Goal: Register for event/course

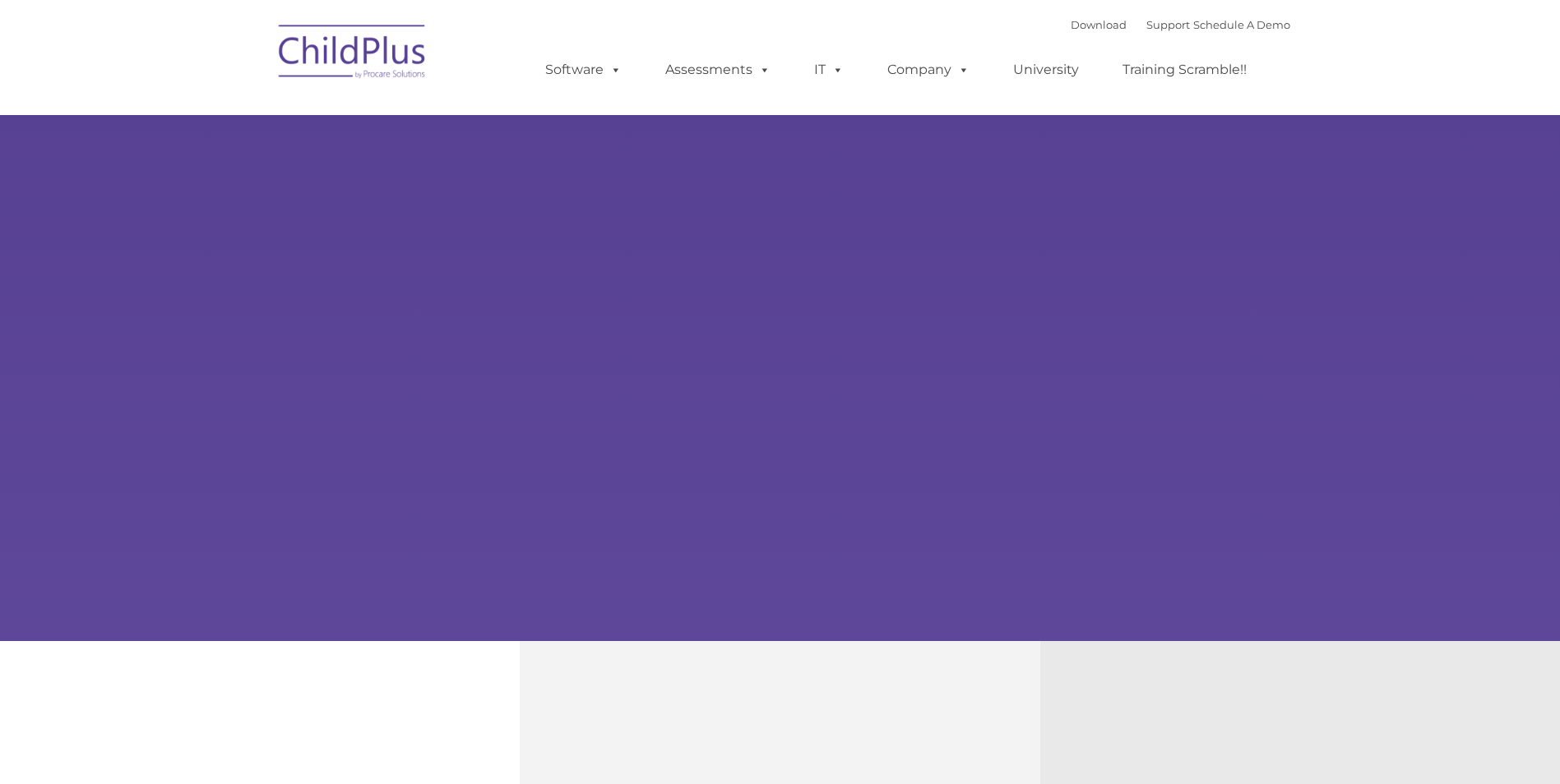
select select "MEDIUM"
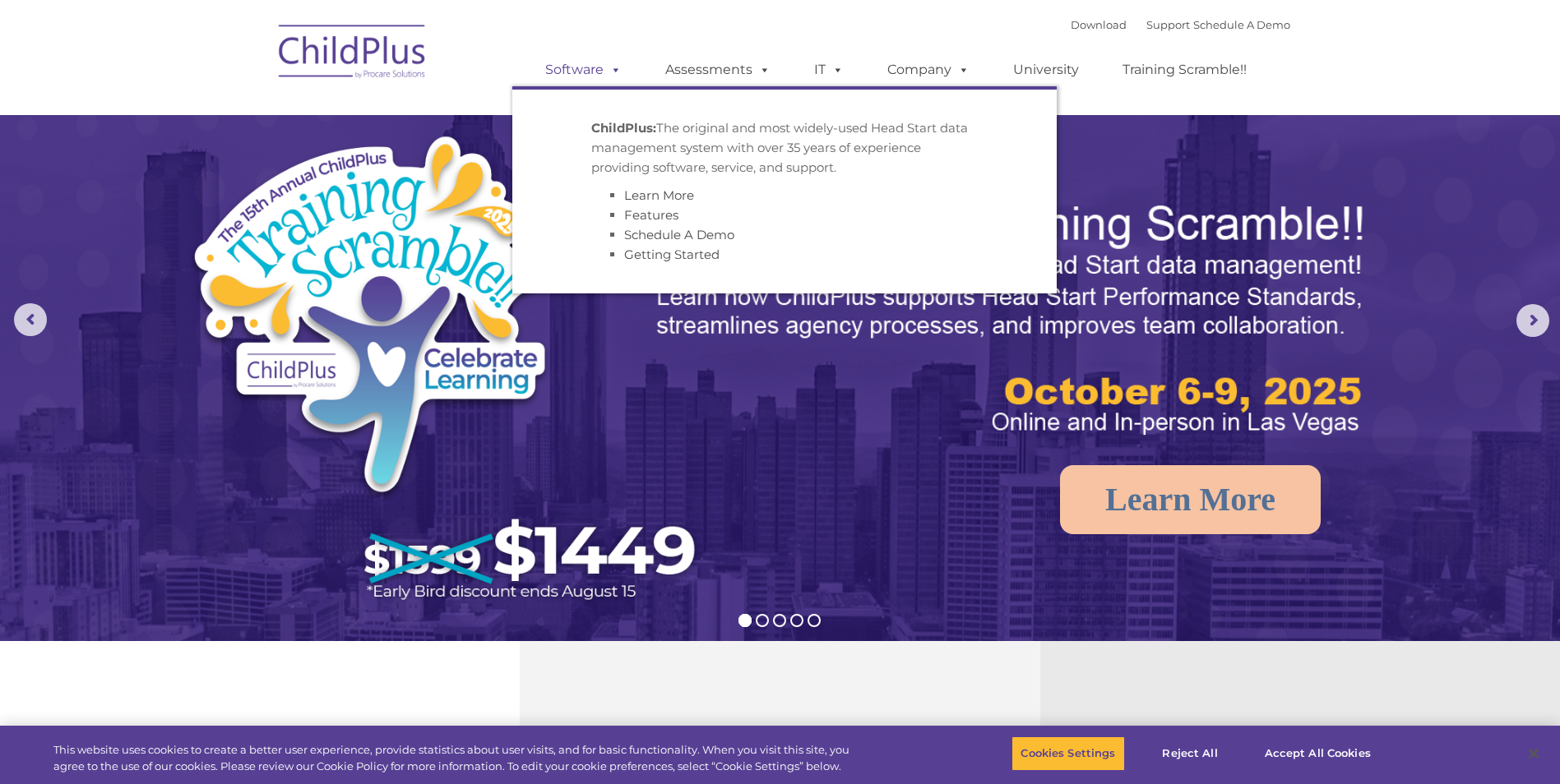
click at [569, 72] on link "Software" at bounding box center [583, 70] width 109 height 33
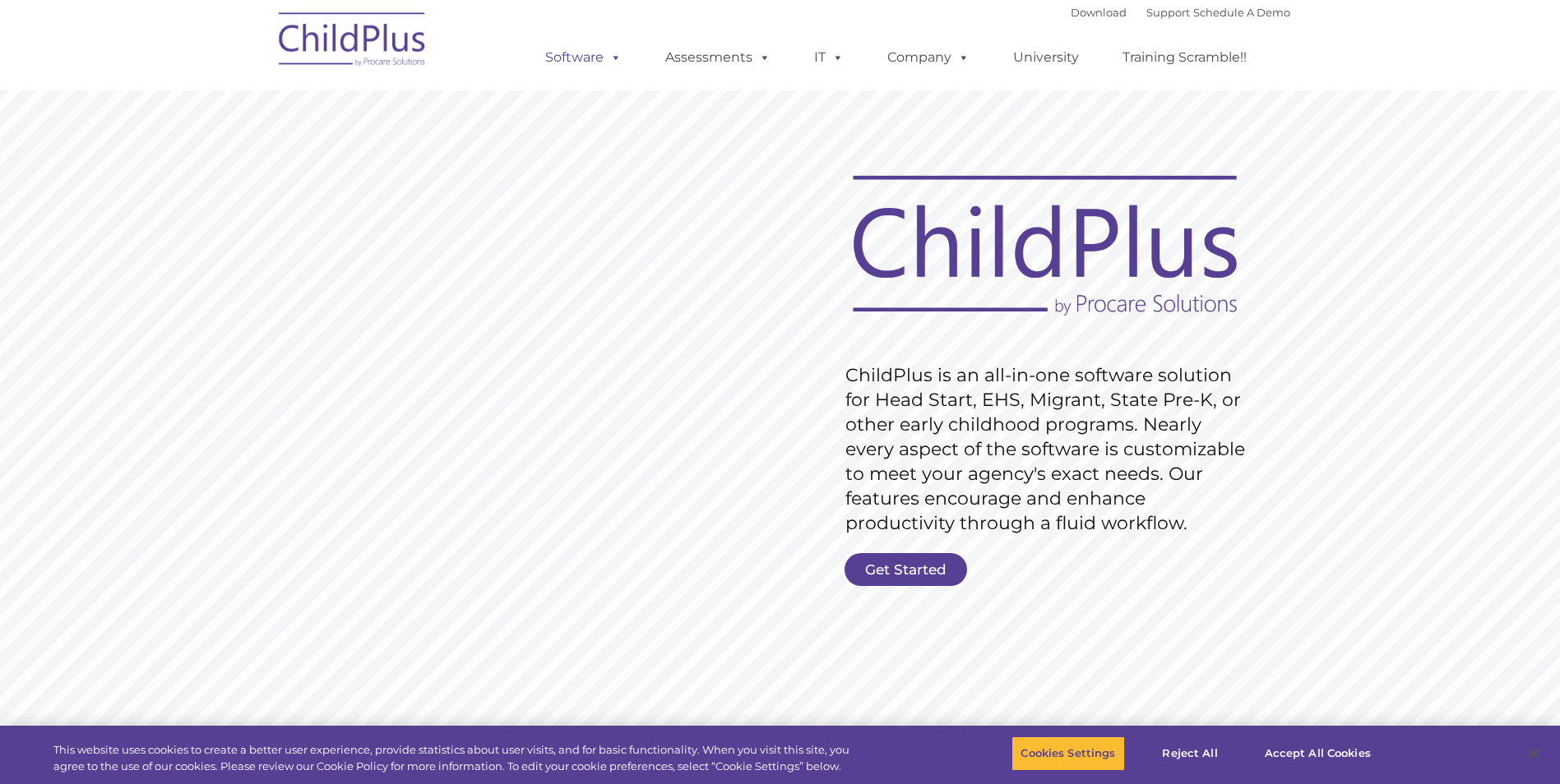
click at [581, 58] on link "Software" at bounding box center [583, 58] width 109 height 33
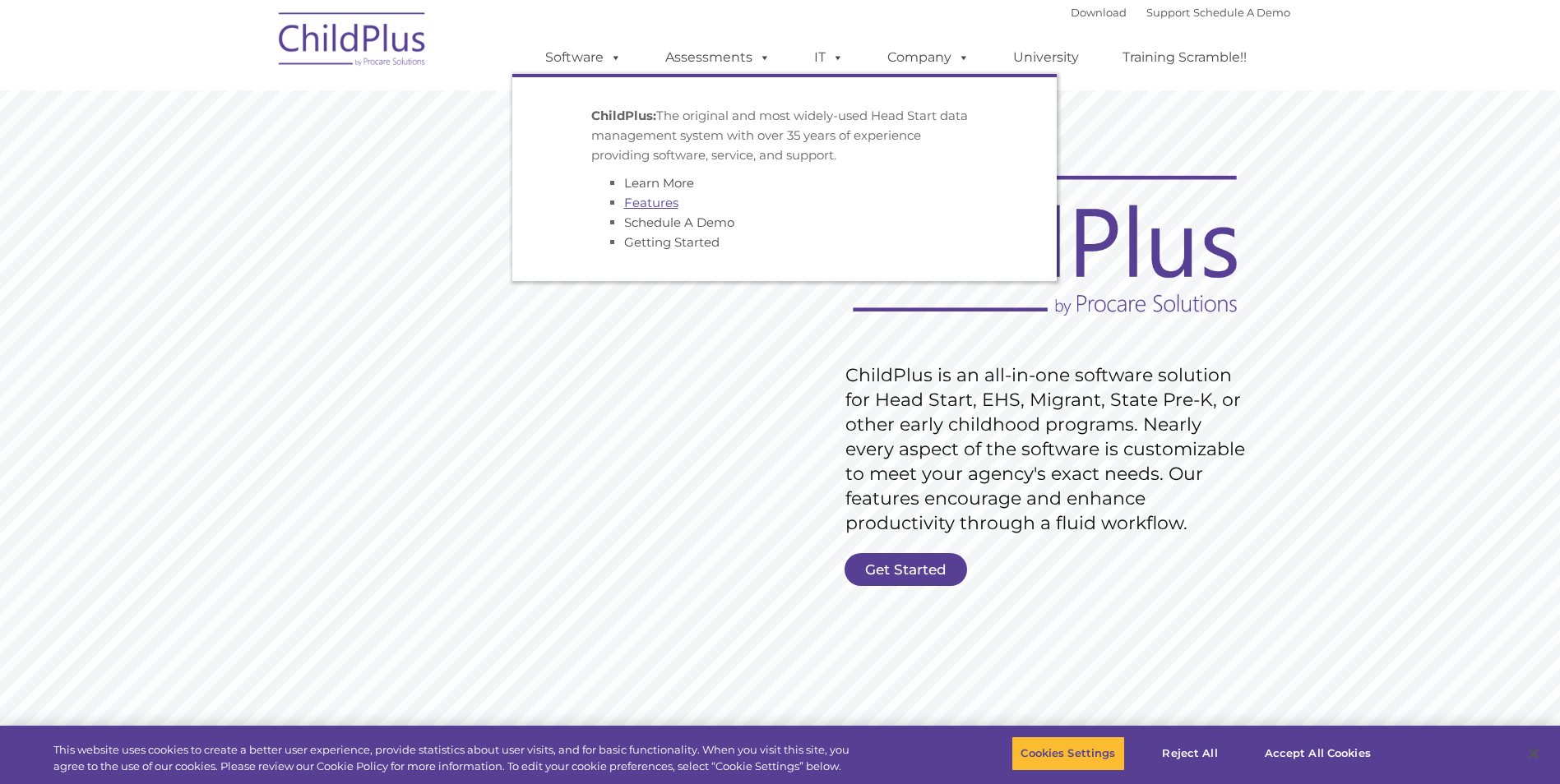
click at [663, 206] on link "Features" at bounding box center [651, 203] width 54 height 16
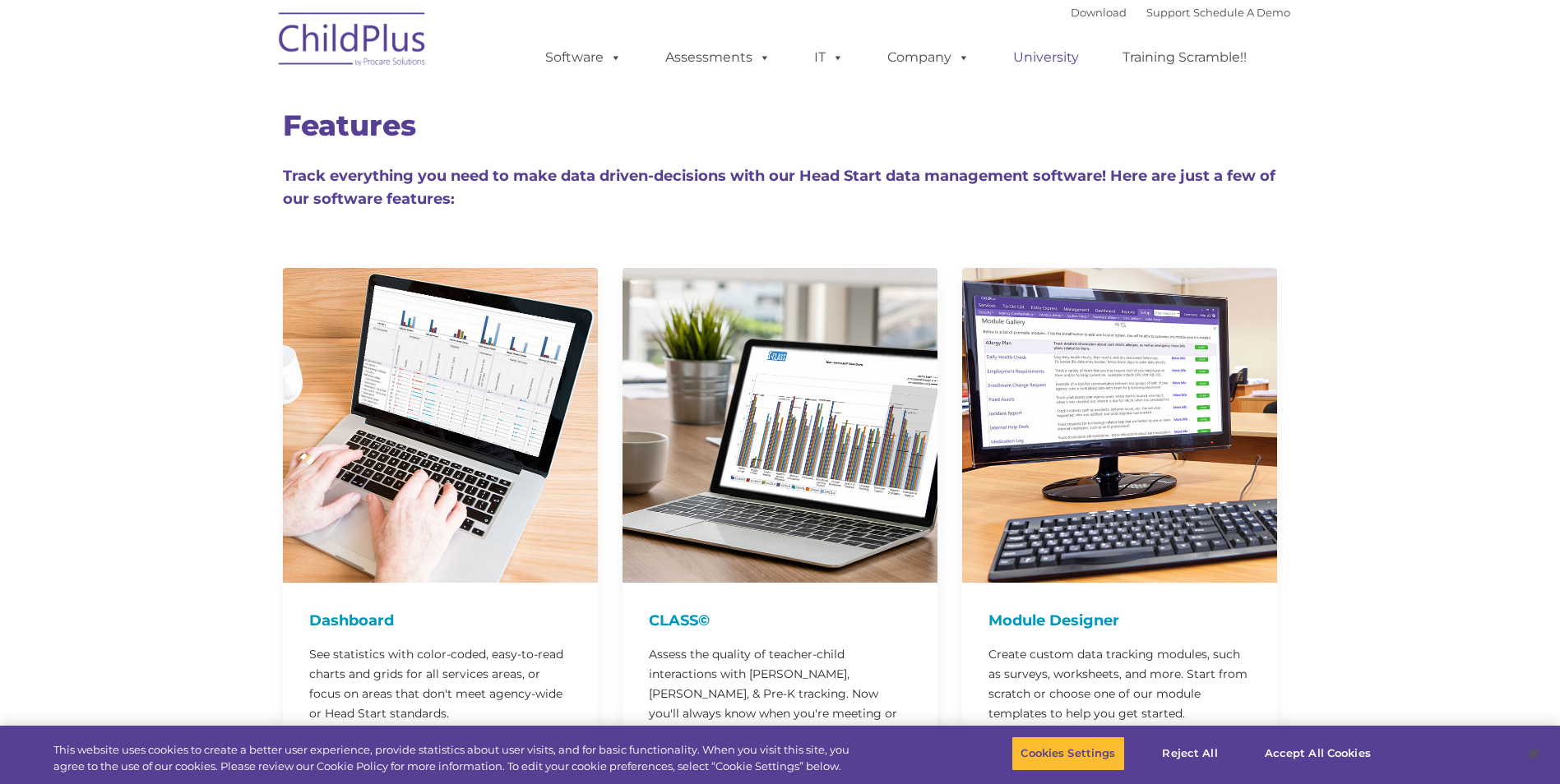
click at [1037, 52] on link "University" at bounding box center [1046, 58] width 99 height 33
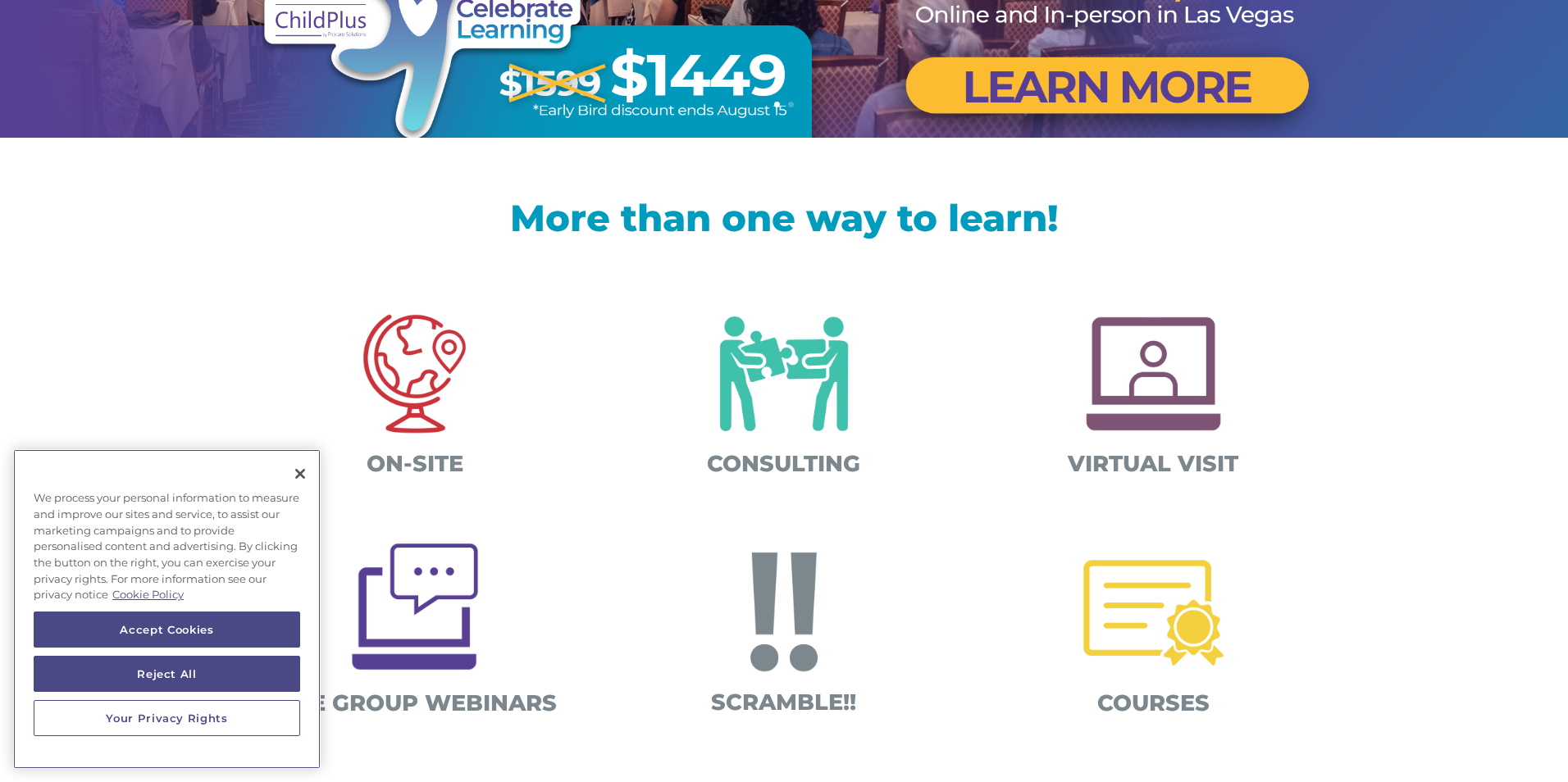
scroll to position [394, 0]
click at [294, 472] on button "Close" at bounding box center [299, 473] width 36 height 36
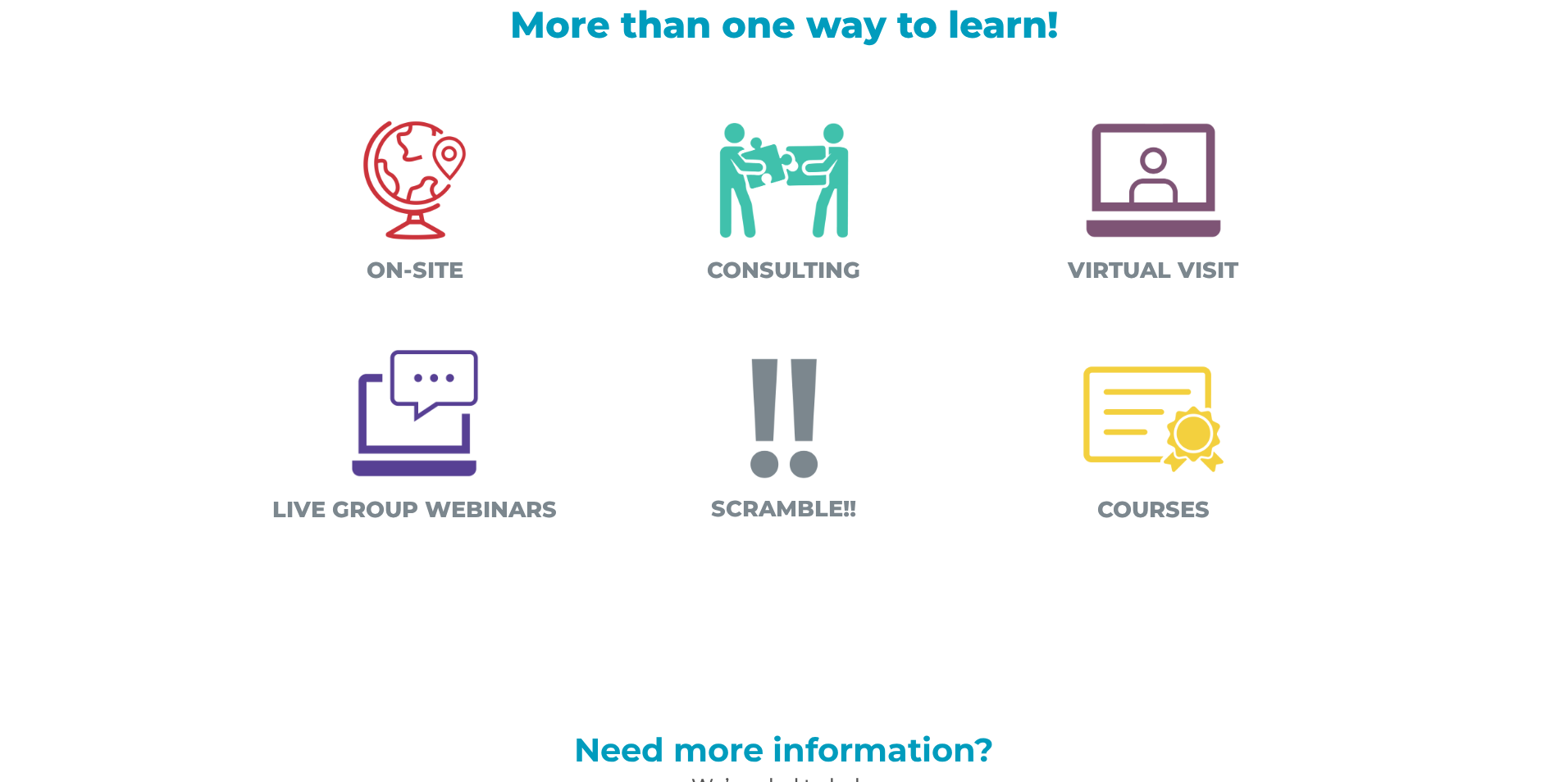
scroll to position [590, 0]
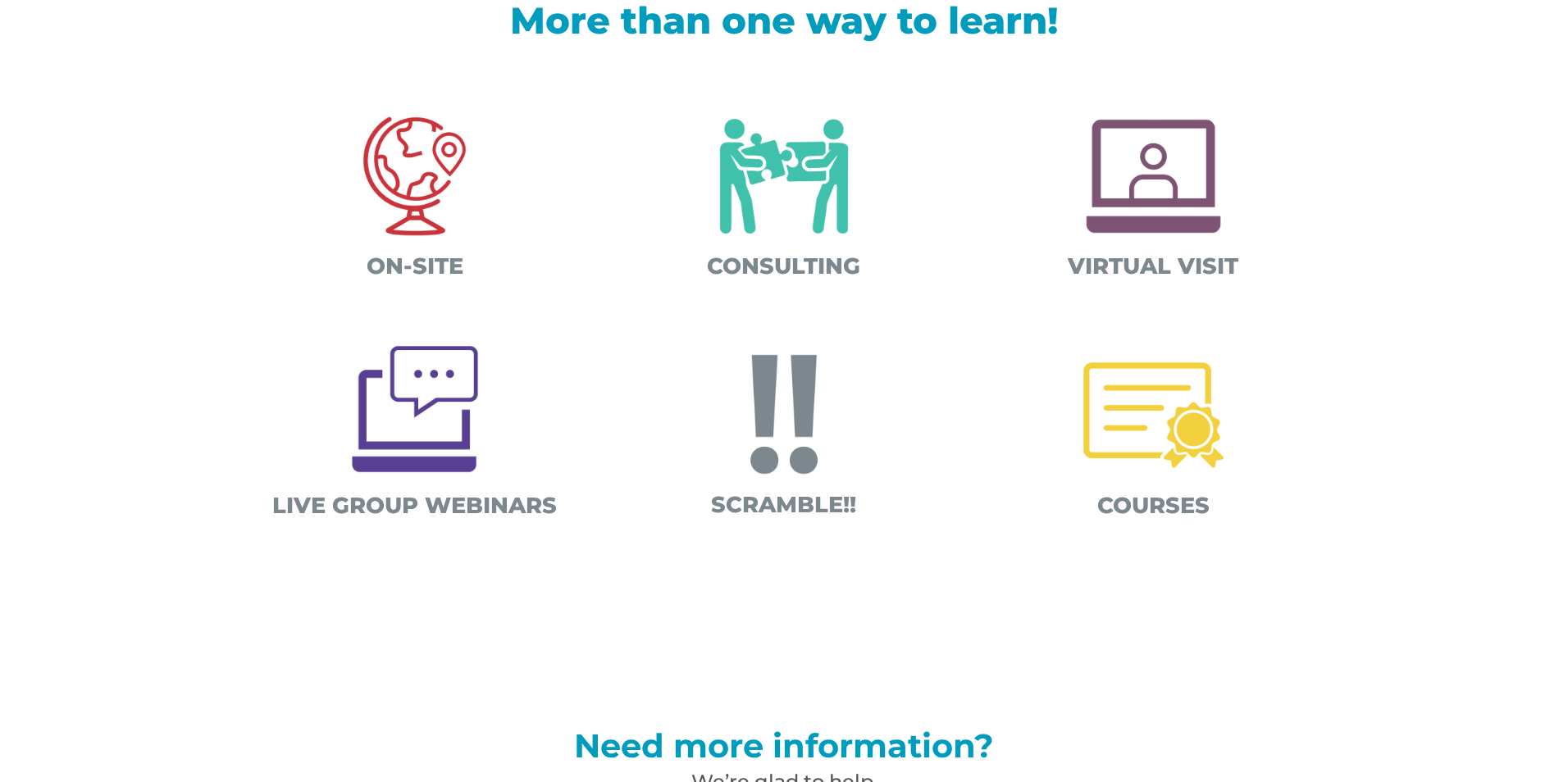
click at [1146, 449] on img at bounding box center [1153, 415] width 171 height 171
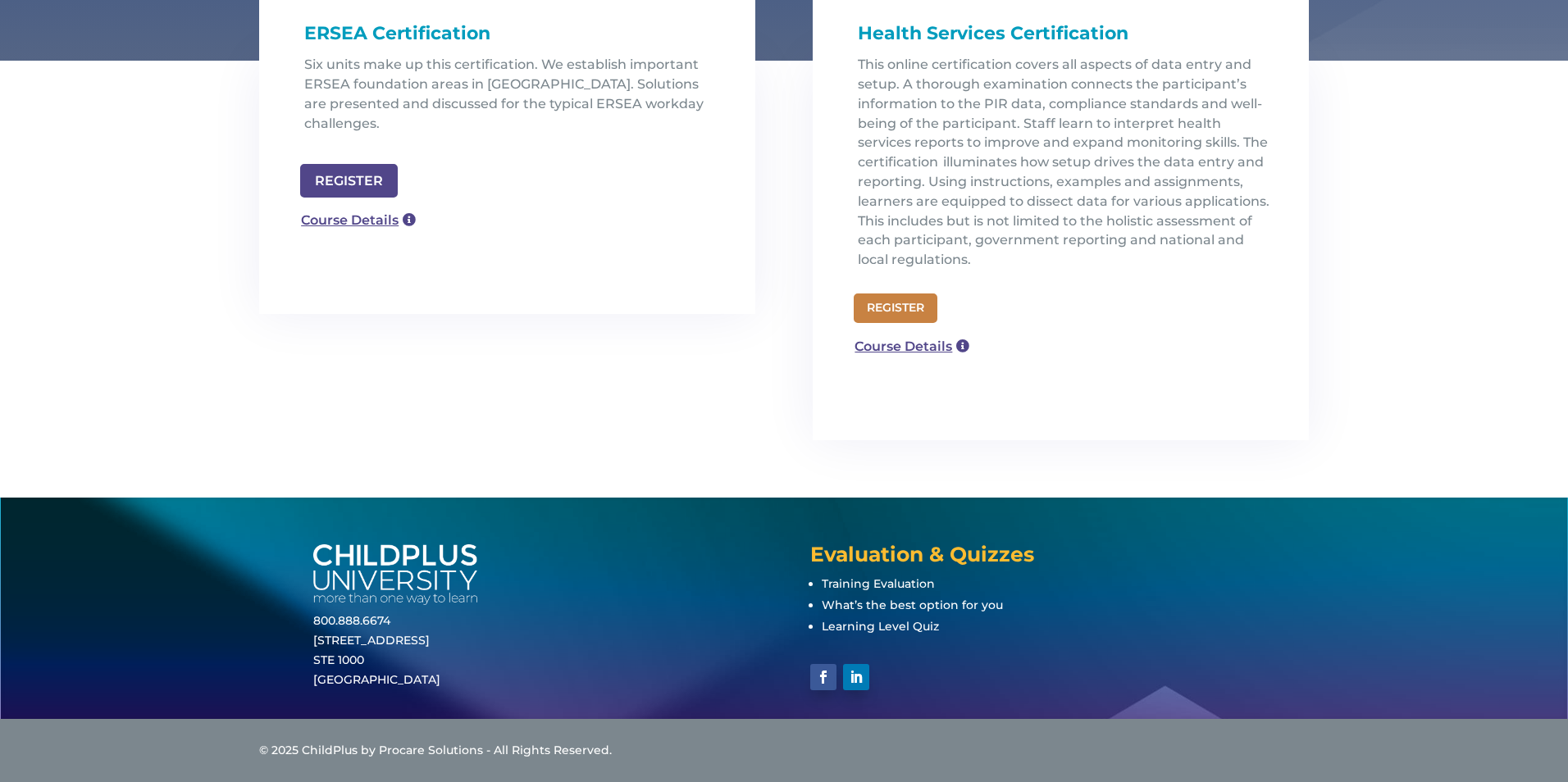
scroll to position [565, 0]
click at [888, 307] on link "REGISTER" at bounding box center [896, 308] width 84 height 30
click at [892, 346] on link "Course Details" at bounding box center [904, 347] width 118 height 26
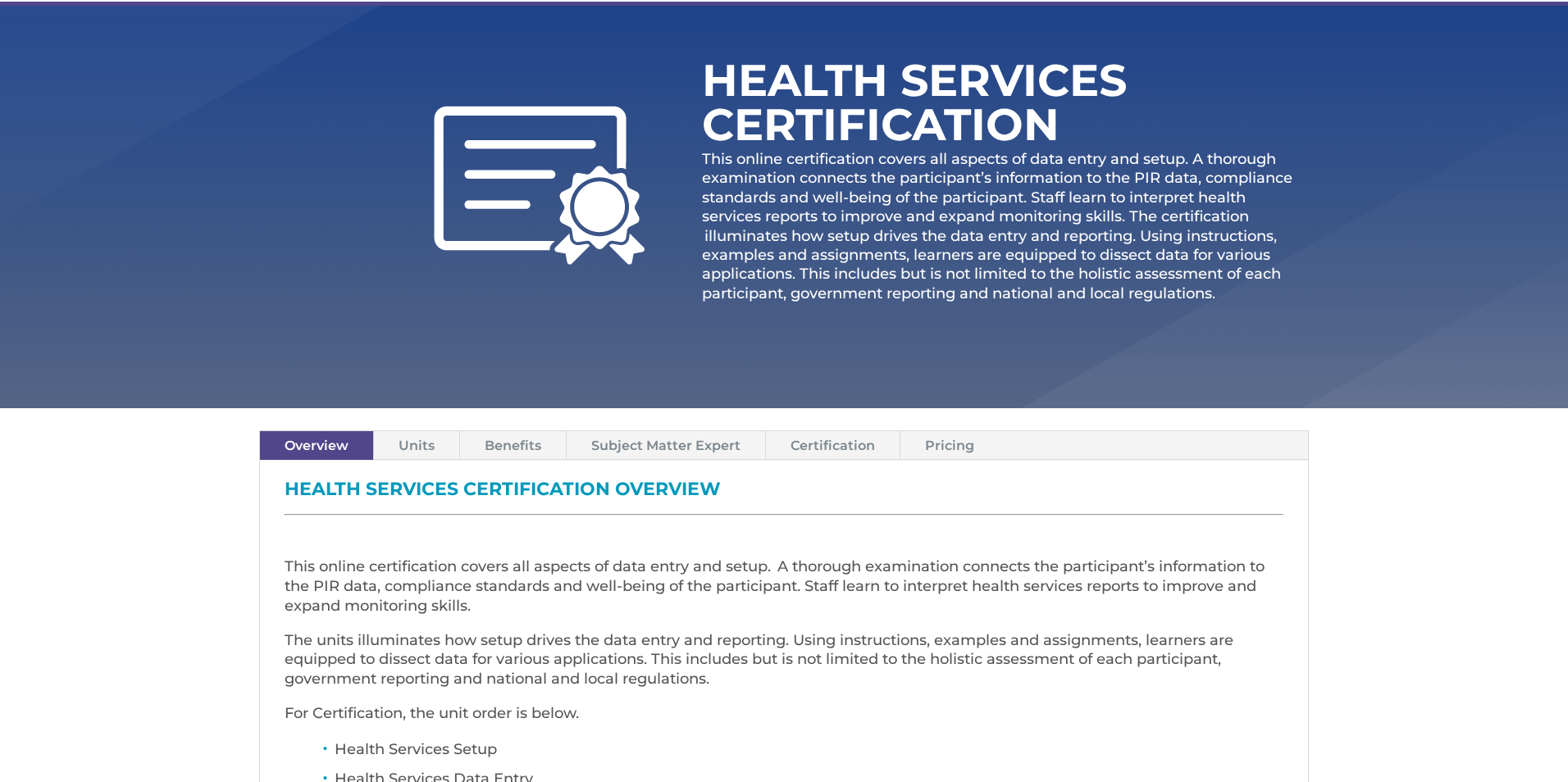
scroll to position [196, 0]
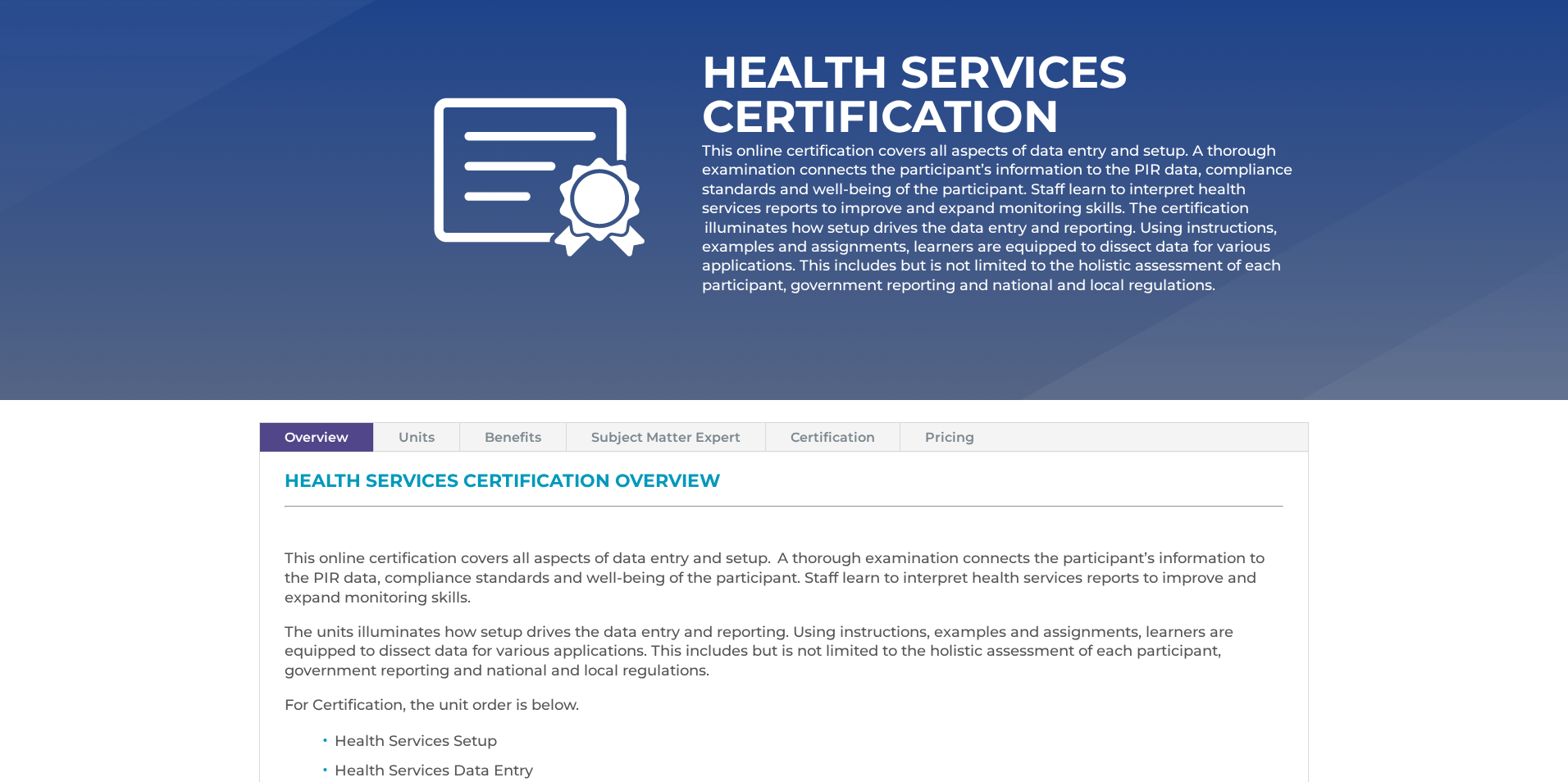
click at [937, 441] on link "Pricing" at bounding box center [950, 437] width 99 height 29
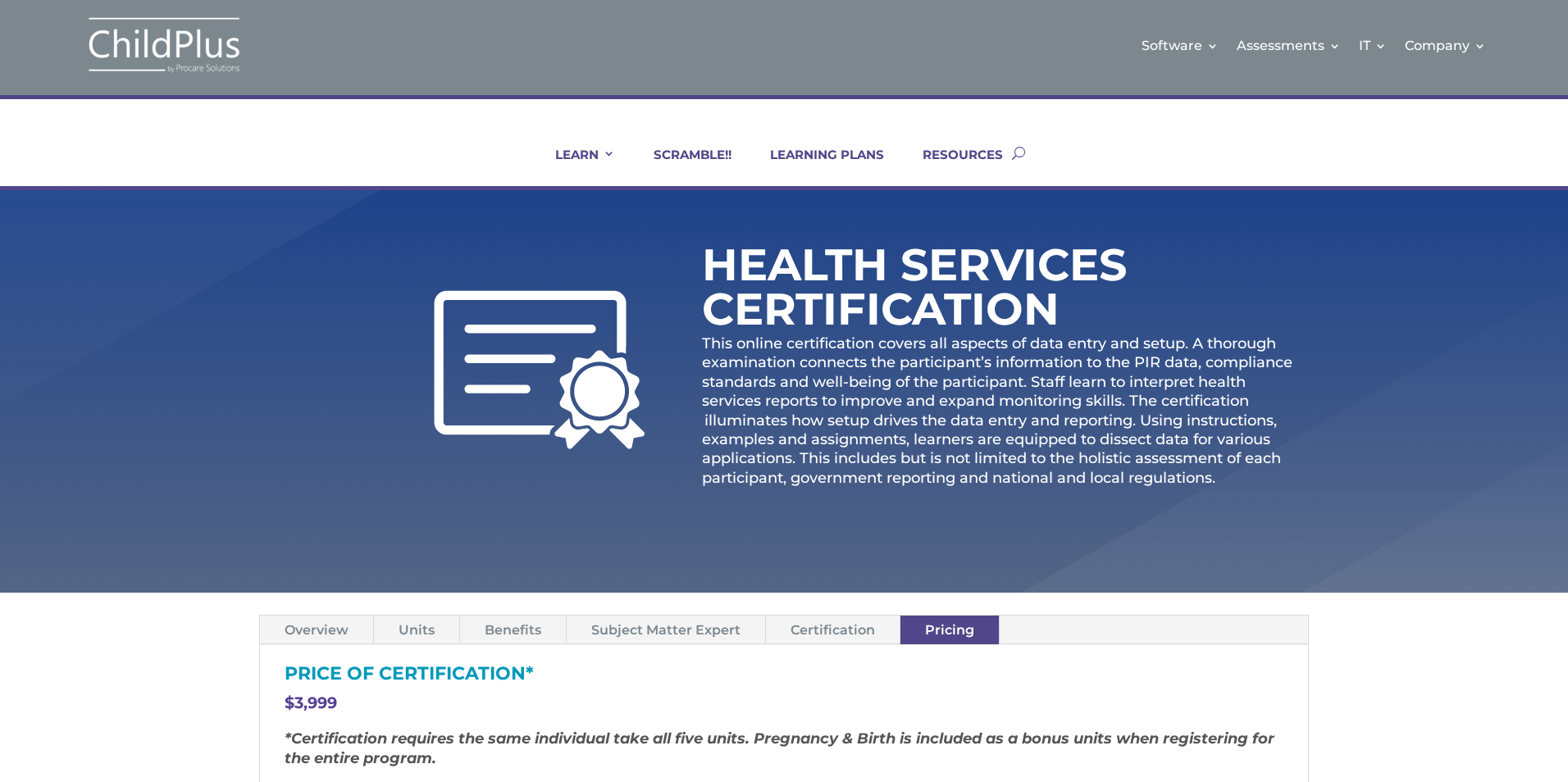
scroll to position [0, 0]
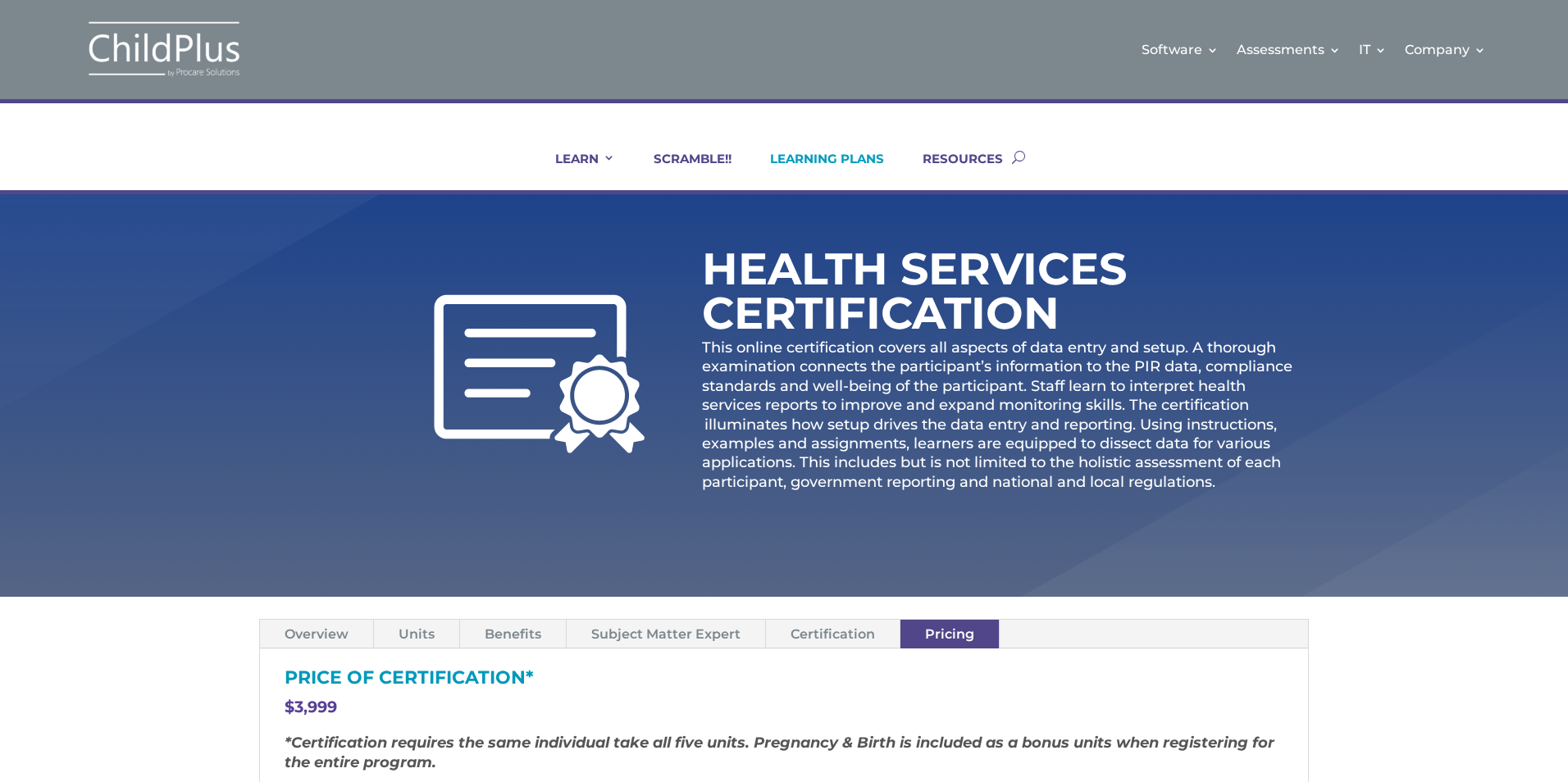
click at [828, 155] on link "LEARNING PLANS" at bounding box center [817, 170] width 134 height 39
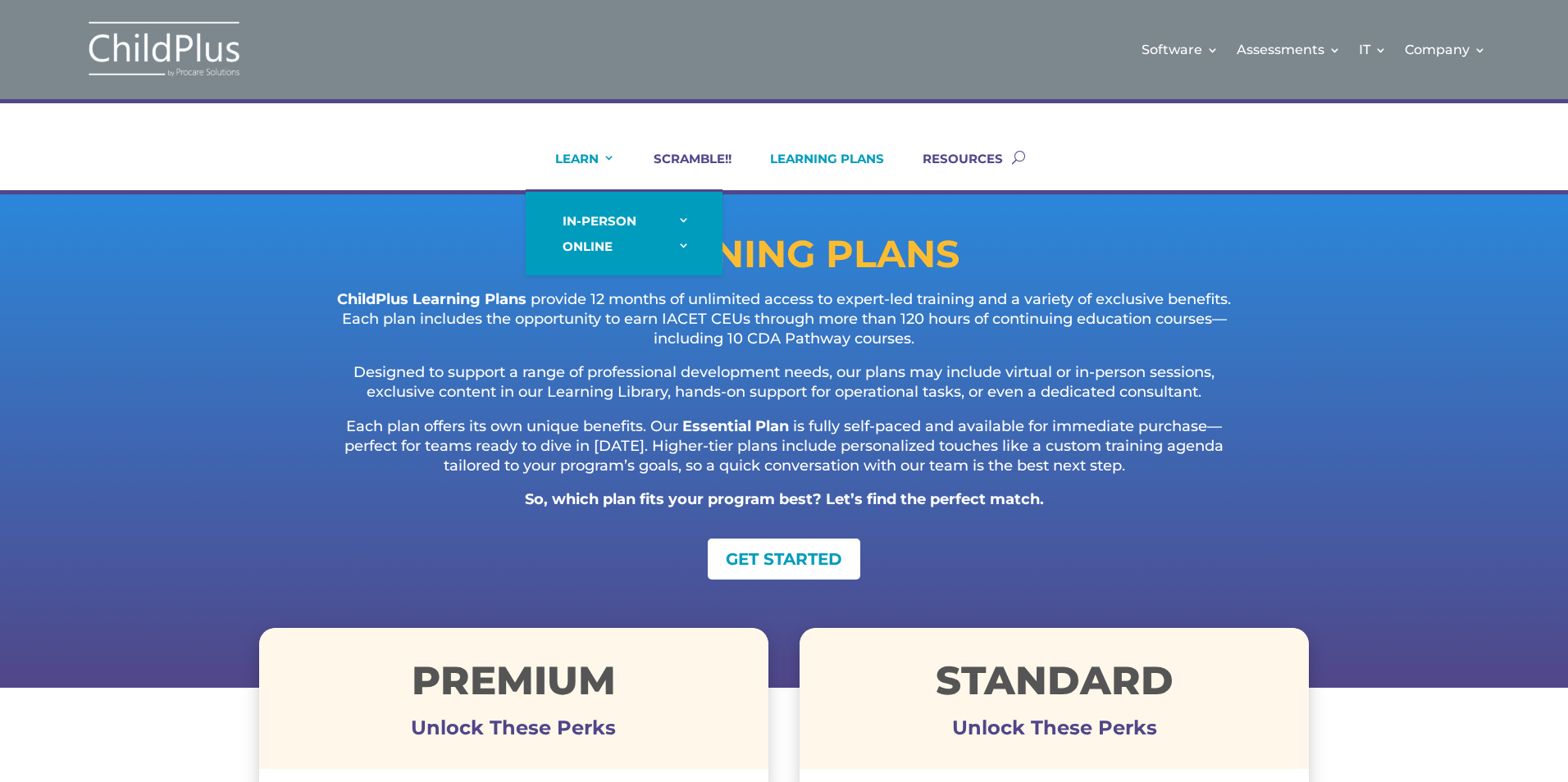
click at [591, 157] on link "LEARN" at bounding box center [575, 170] width 80 height 39
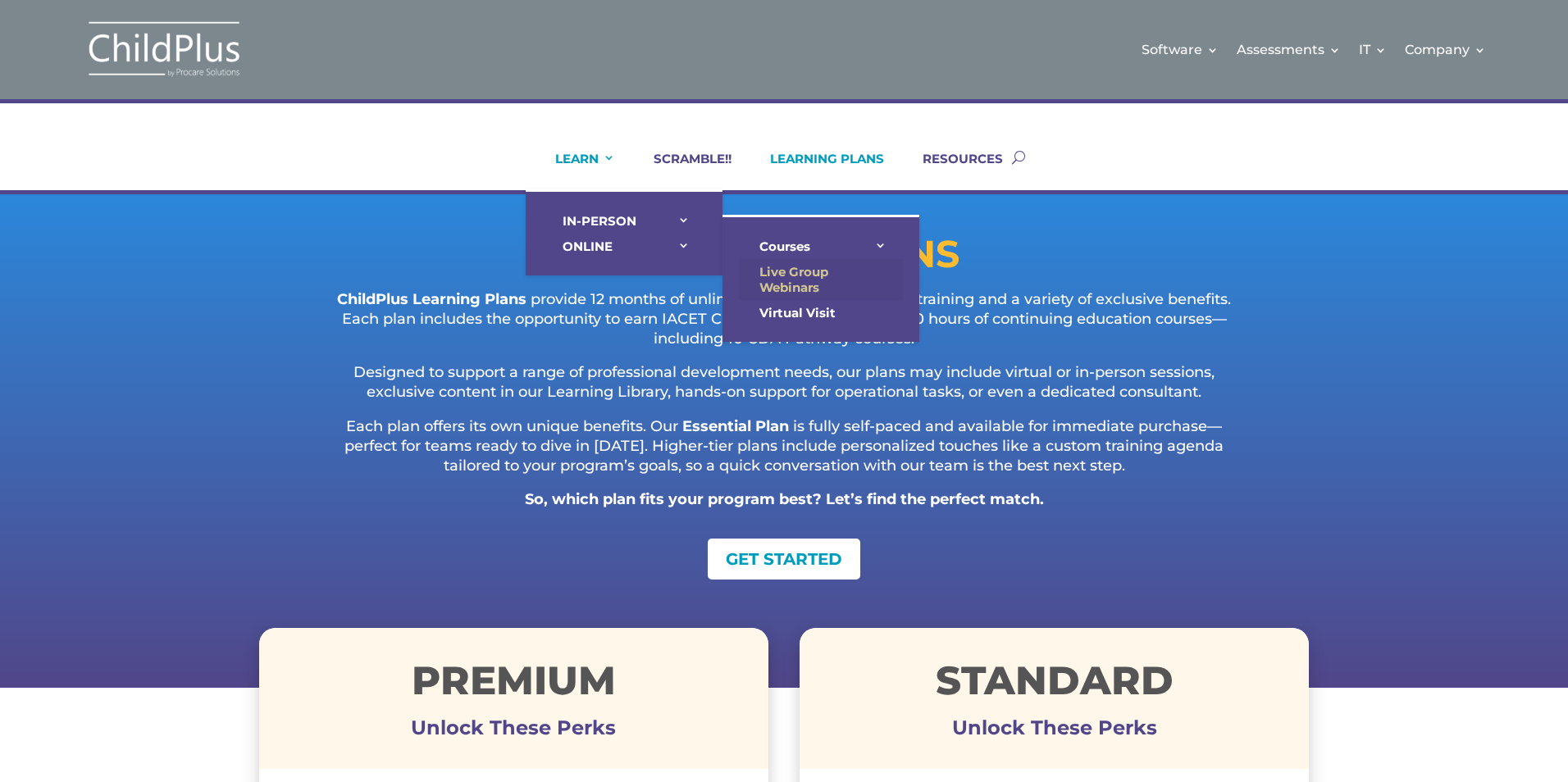
click at [824, 274] on link "Live Group Webinars" at bounding box center [822, 279] width 164 height 41
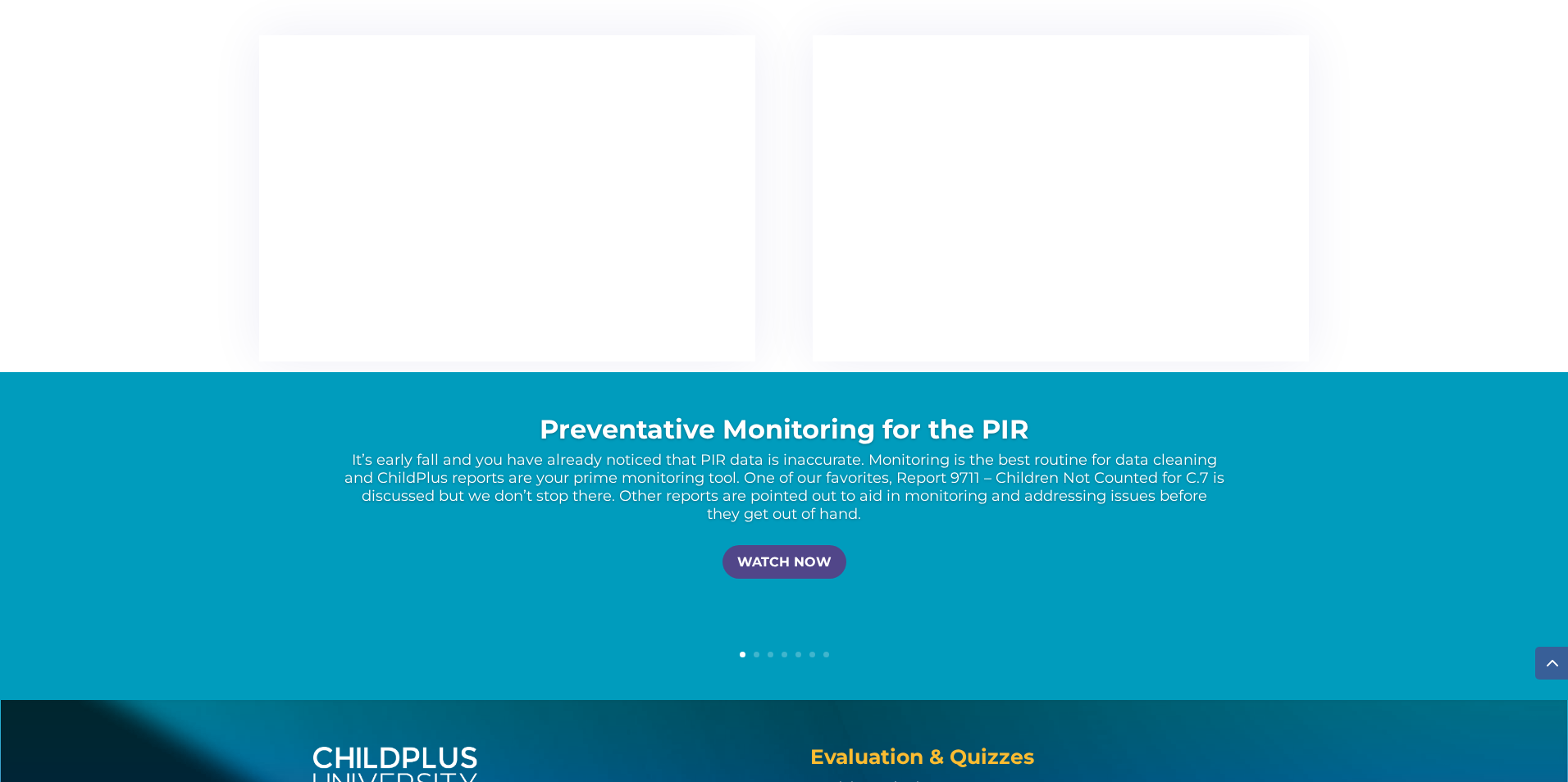
scroll to position [3017, 0]
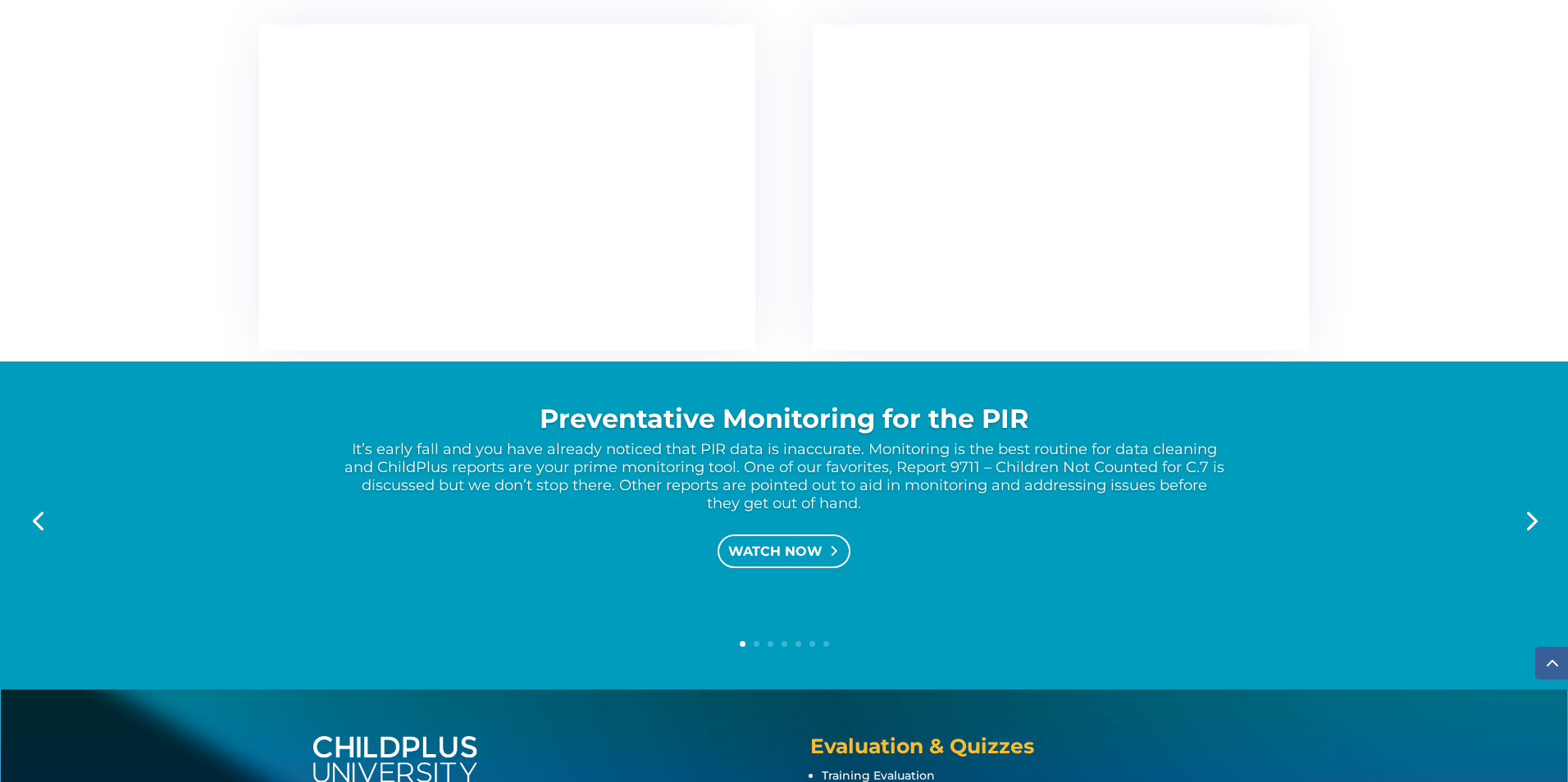
click at [808, 553] on link "WATCH NOW" at bounding box center [784, 552] width 133 height 34
click at [1530, 518] on link "Next" at bounding box center [1530, 519] width 39 height 39
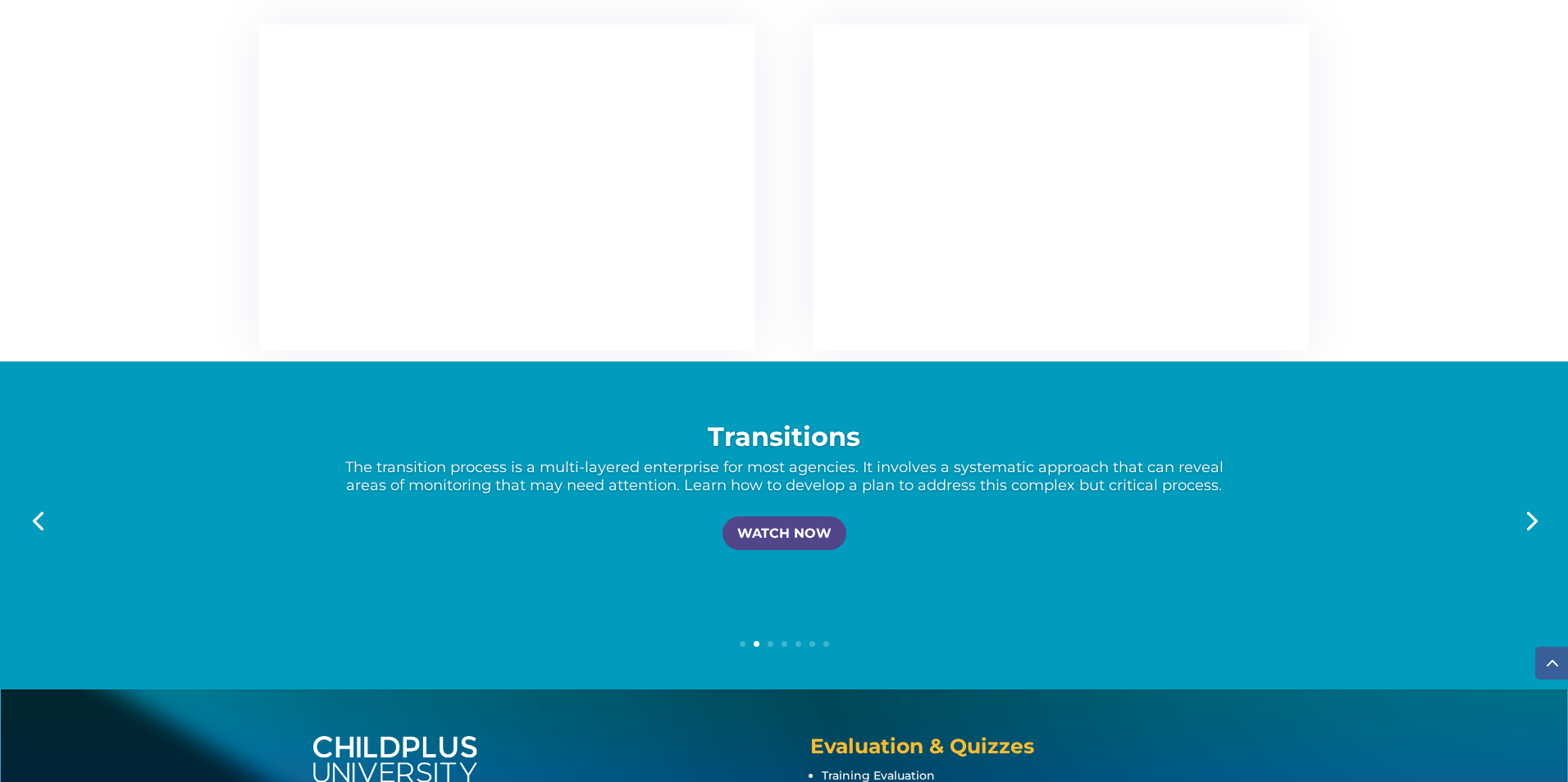
click at [1527, 518] on link "Next" at bounding box center [1530, 519] width 39 height 39
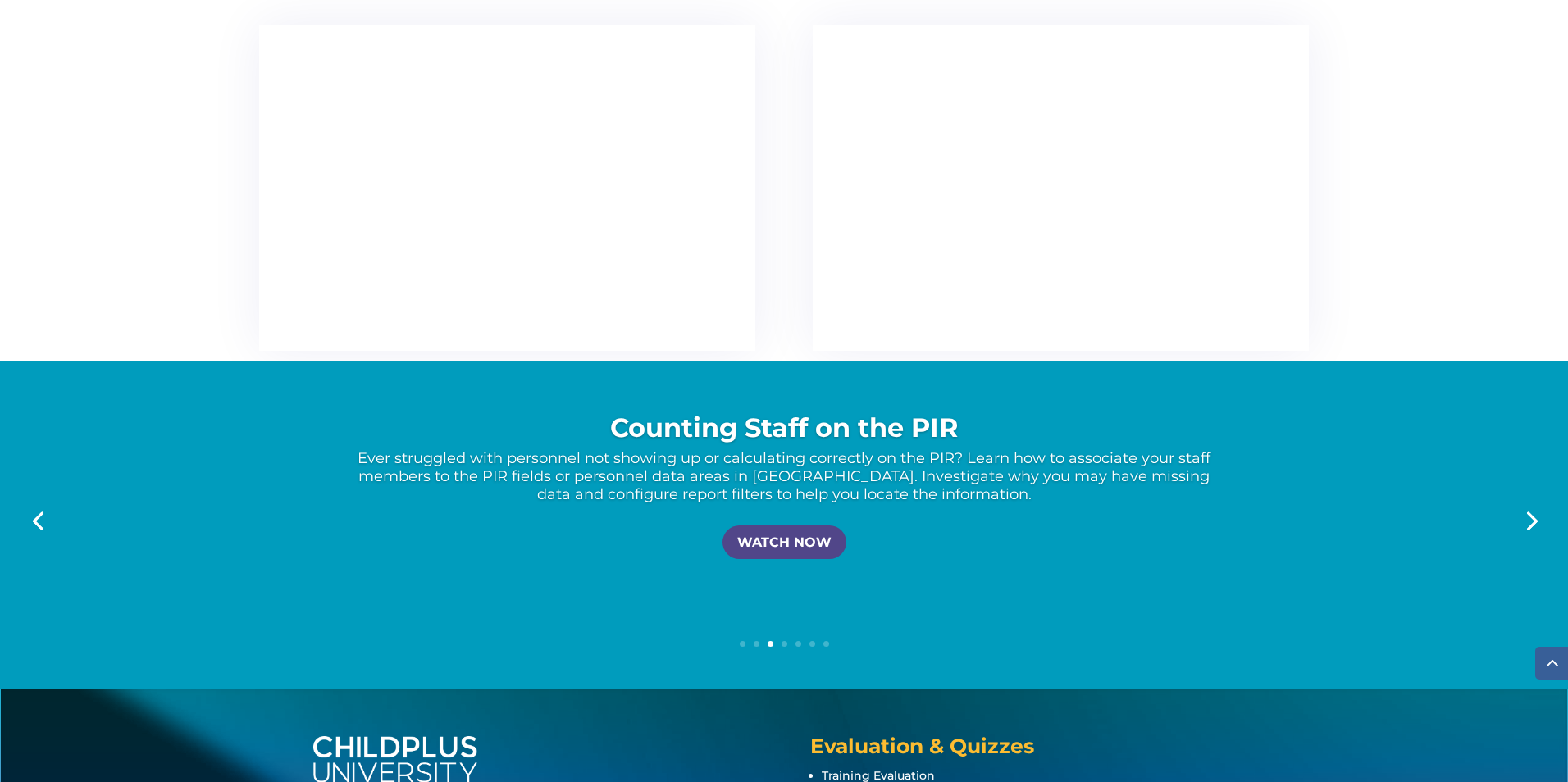
click at [1527, 518] on link "Next" at bounding box center [1530, 519] width 39 height 39
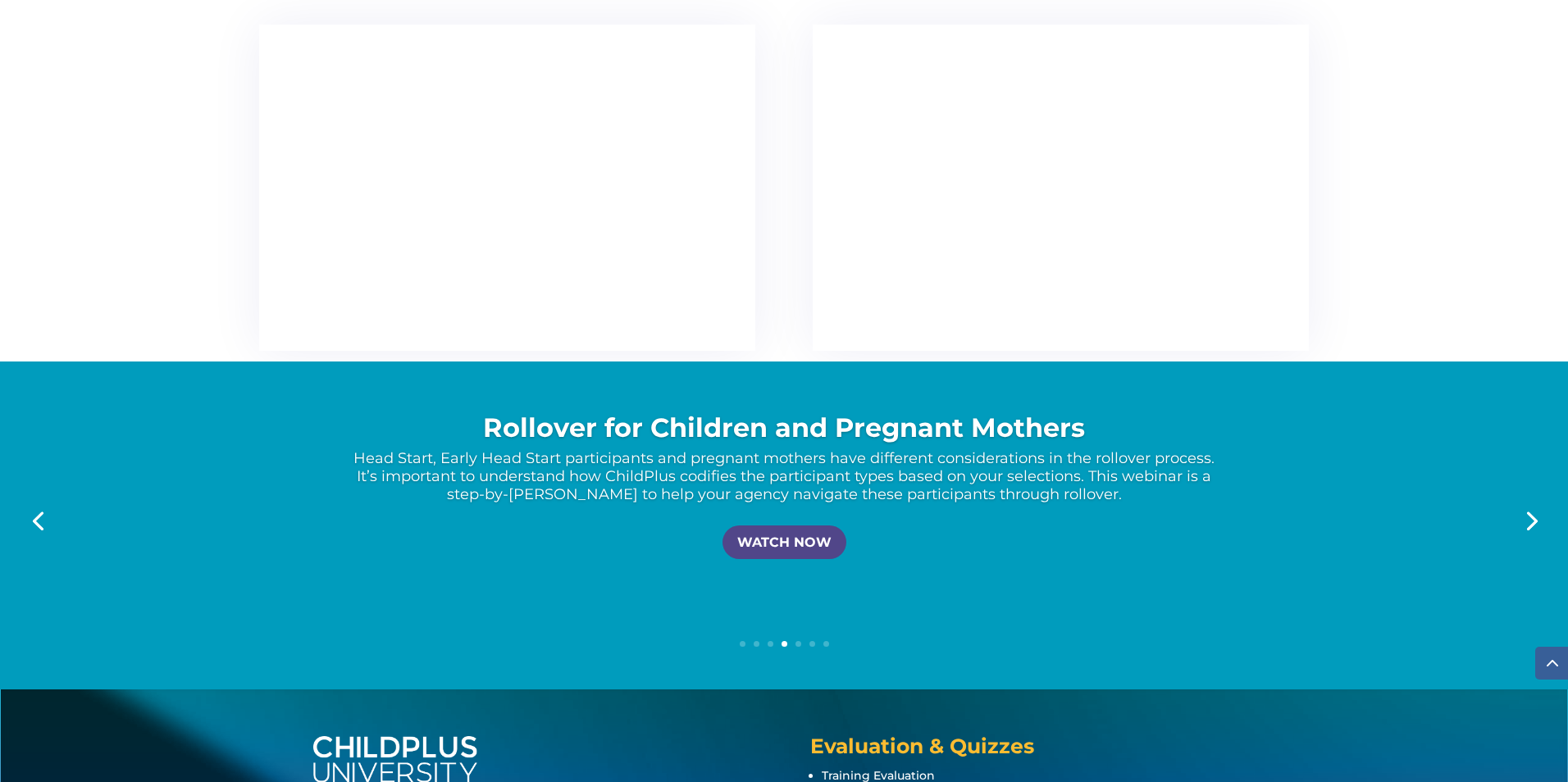
click at [1526, 518] on link "Next" at bounding box center [1530, 519] width 39 height 39
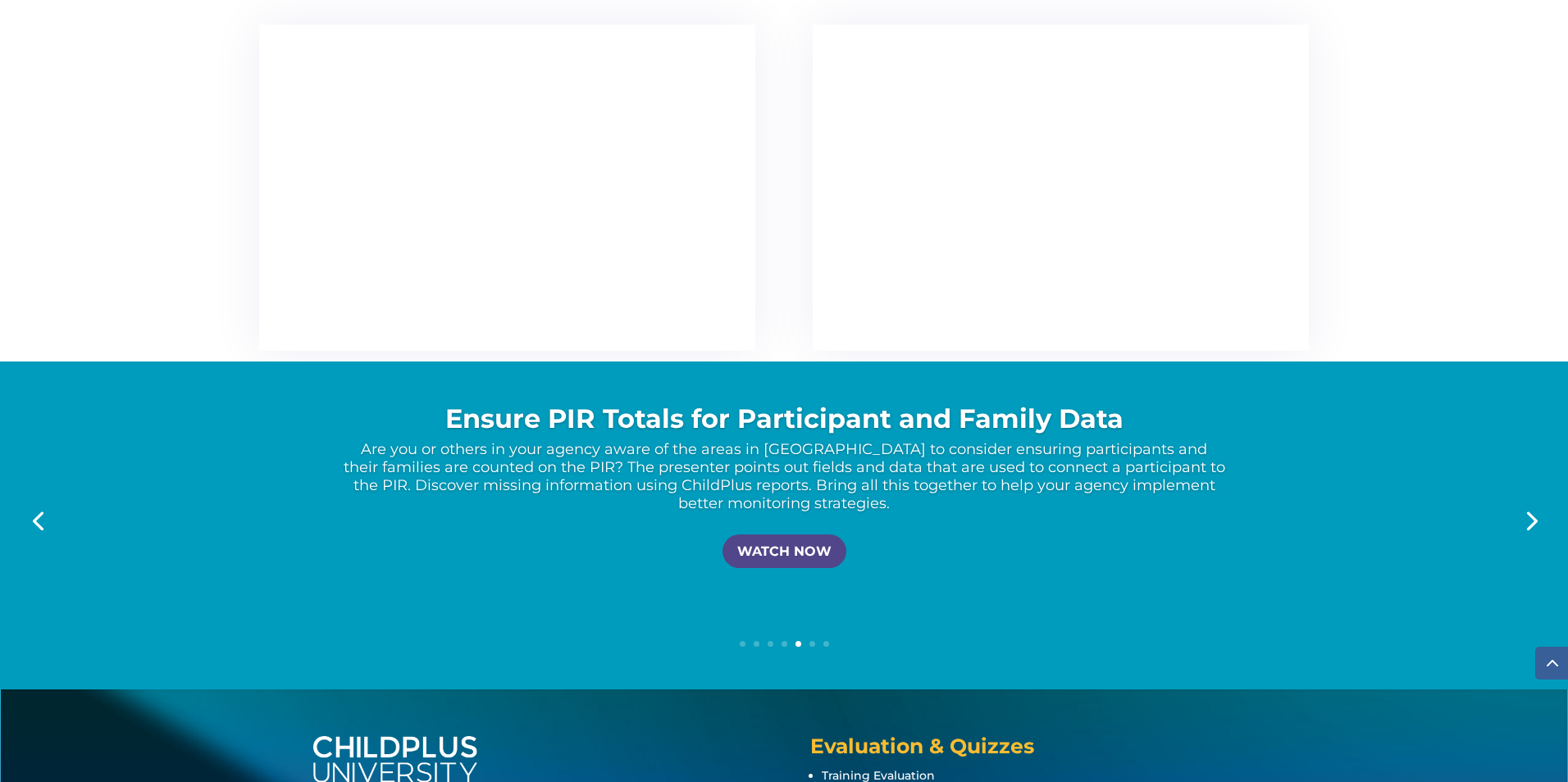
click at [1526, 518] on link "Next" at bounding box center [1530, 519] width 39 height 39
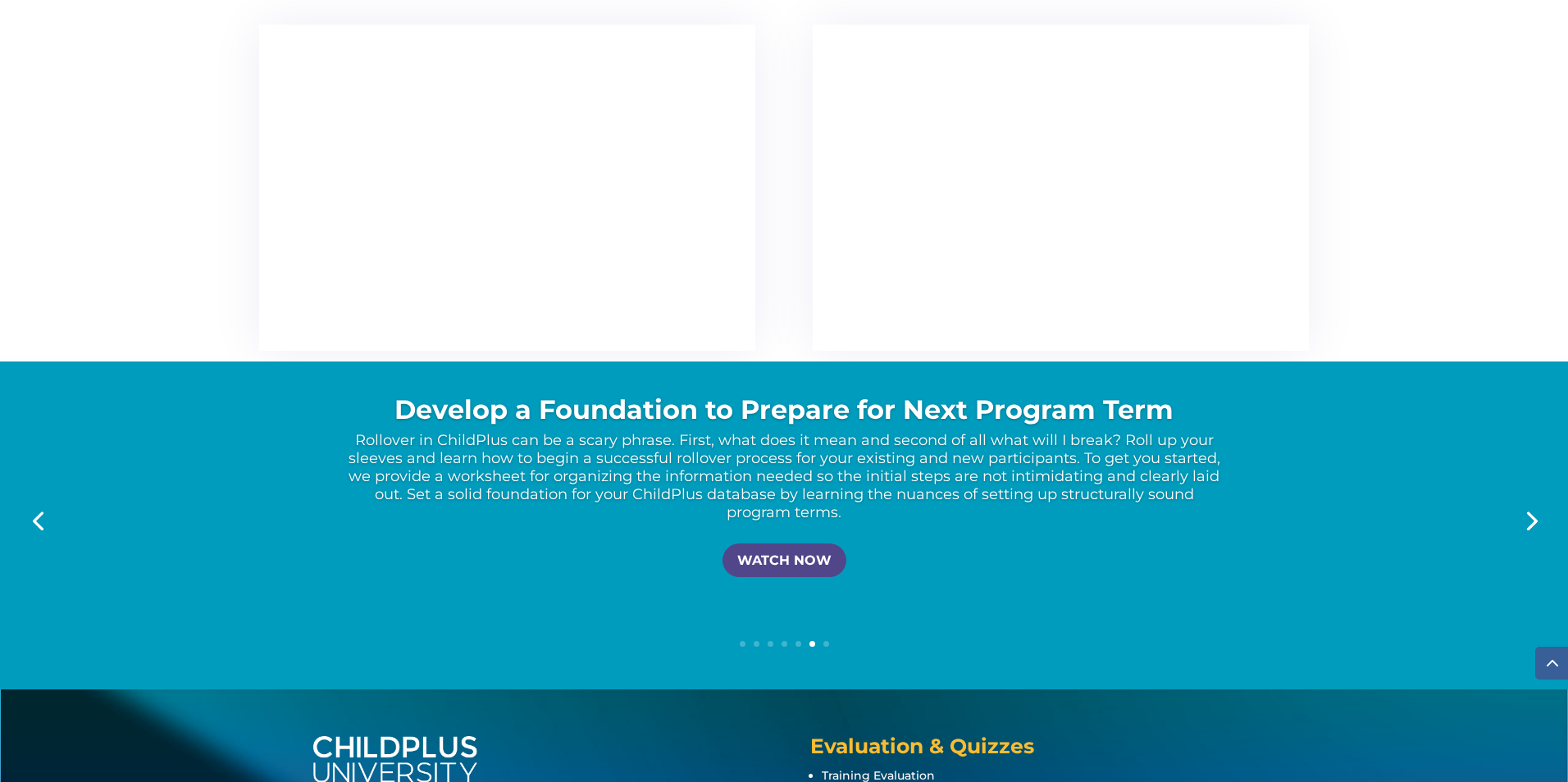
click at [1530, 523] on link "Next" at bounding box center [1530, 519] width 39 height 39
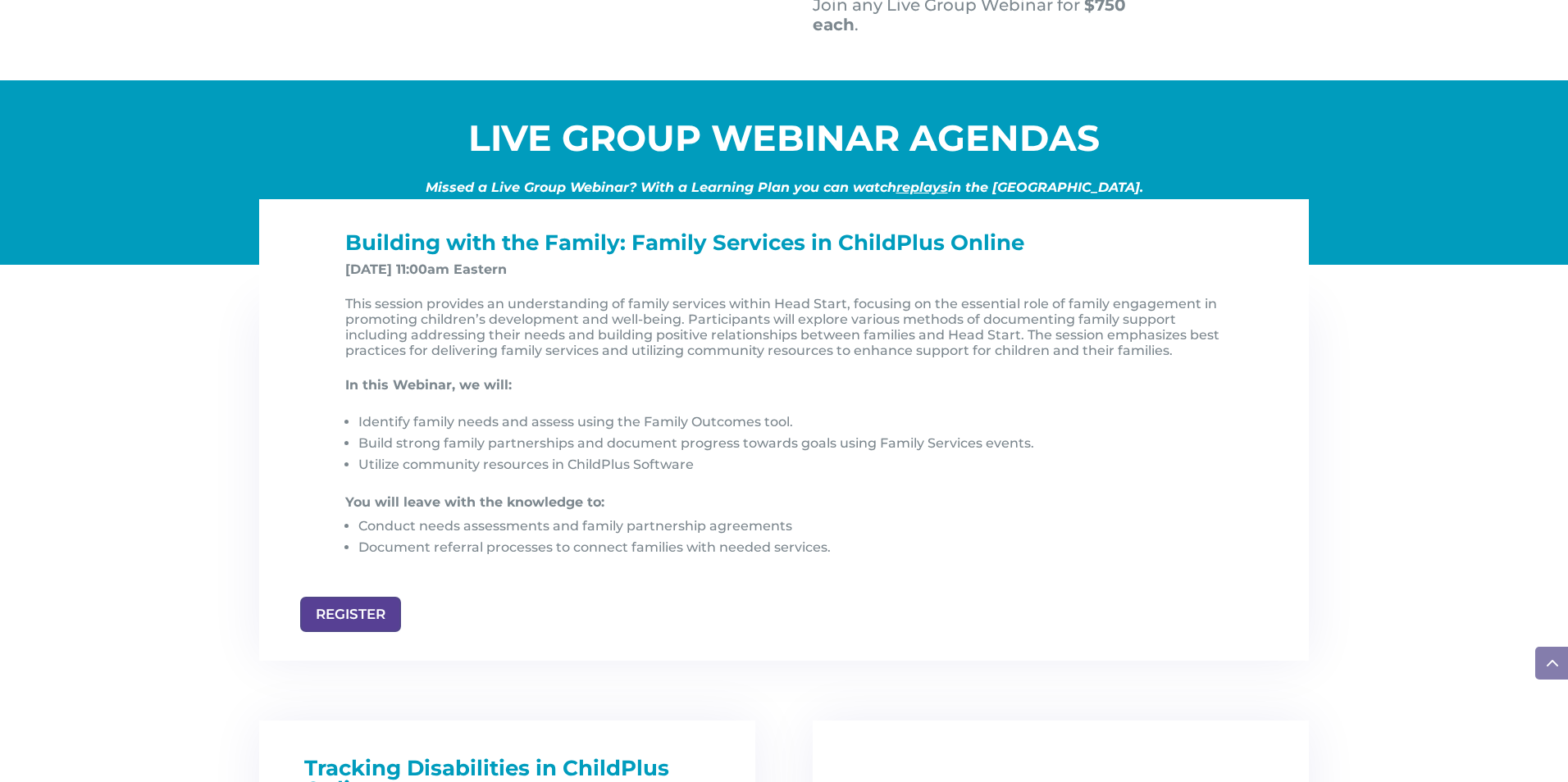
scroll to position [1574, 0]
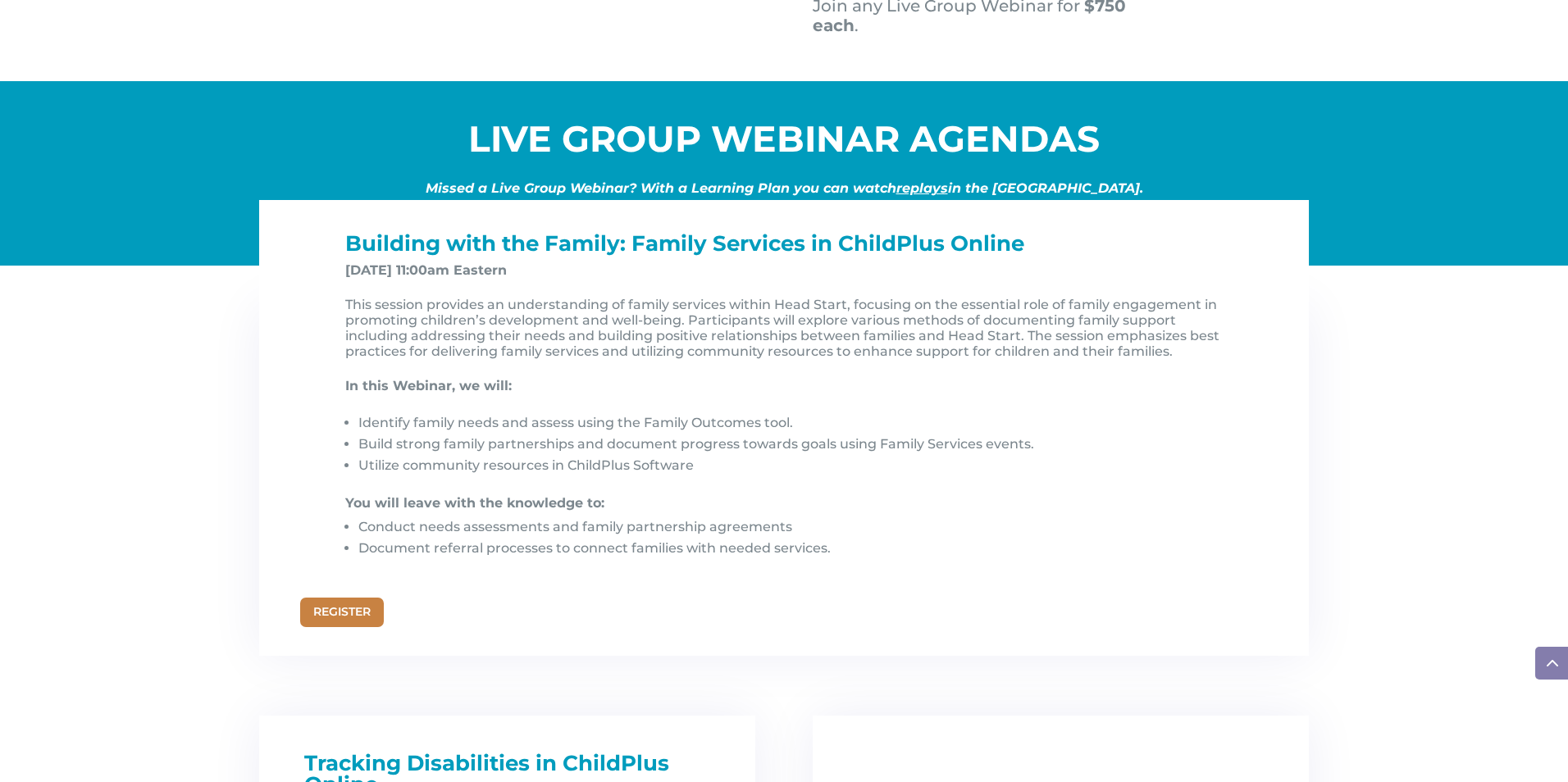
click at [365, 614] on link "REGISTER" at bounding box center [342, 613] width 84 height 30
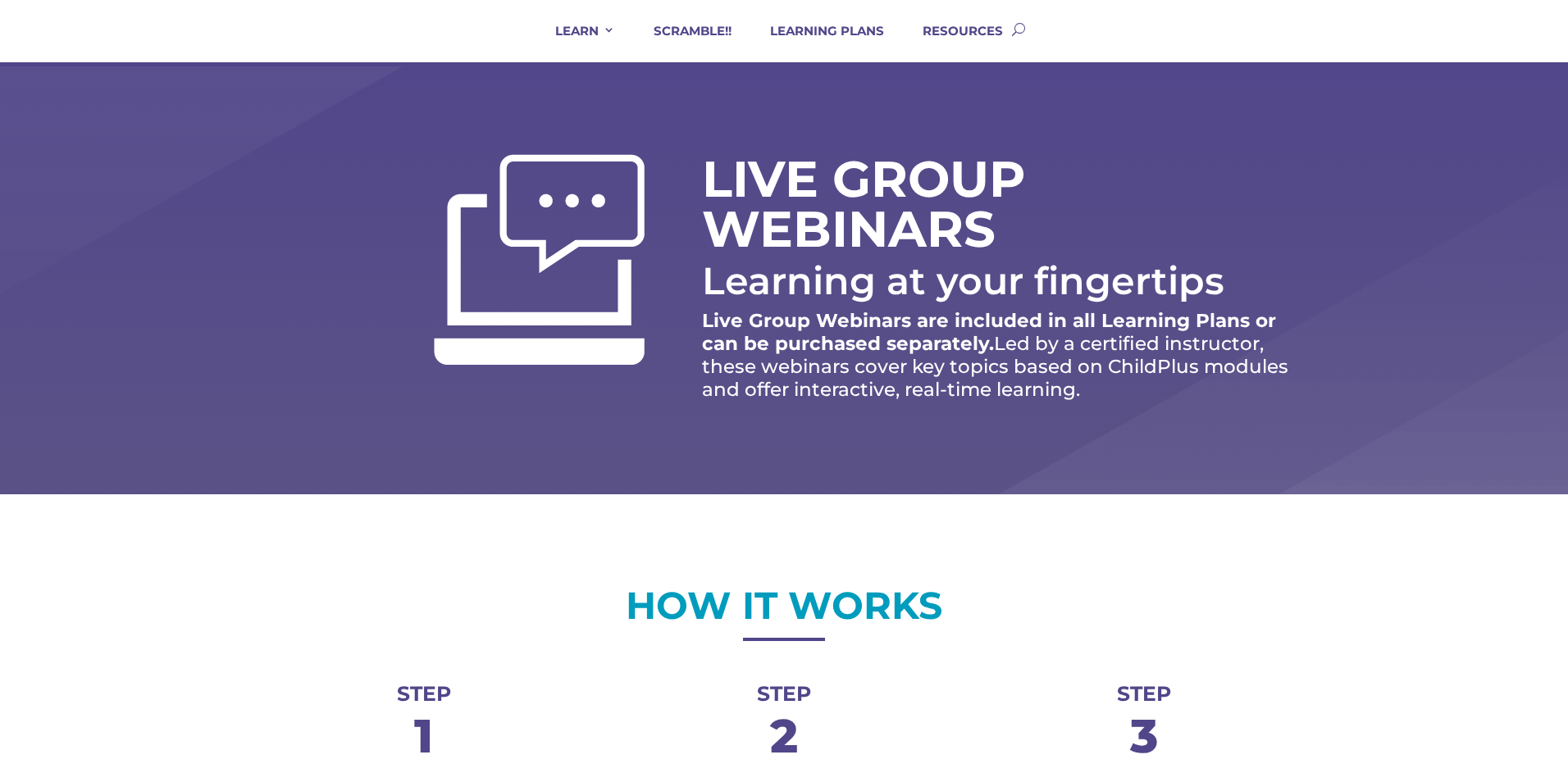
scroll to position [0, 0]
